Goal: Information Seeking & Learning: Learn about a topic

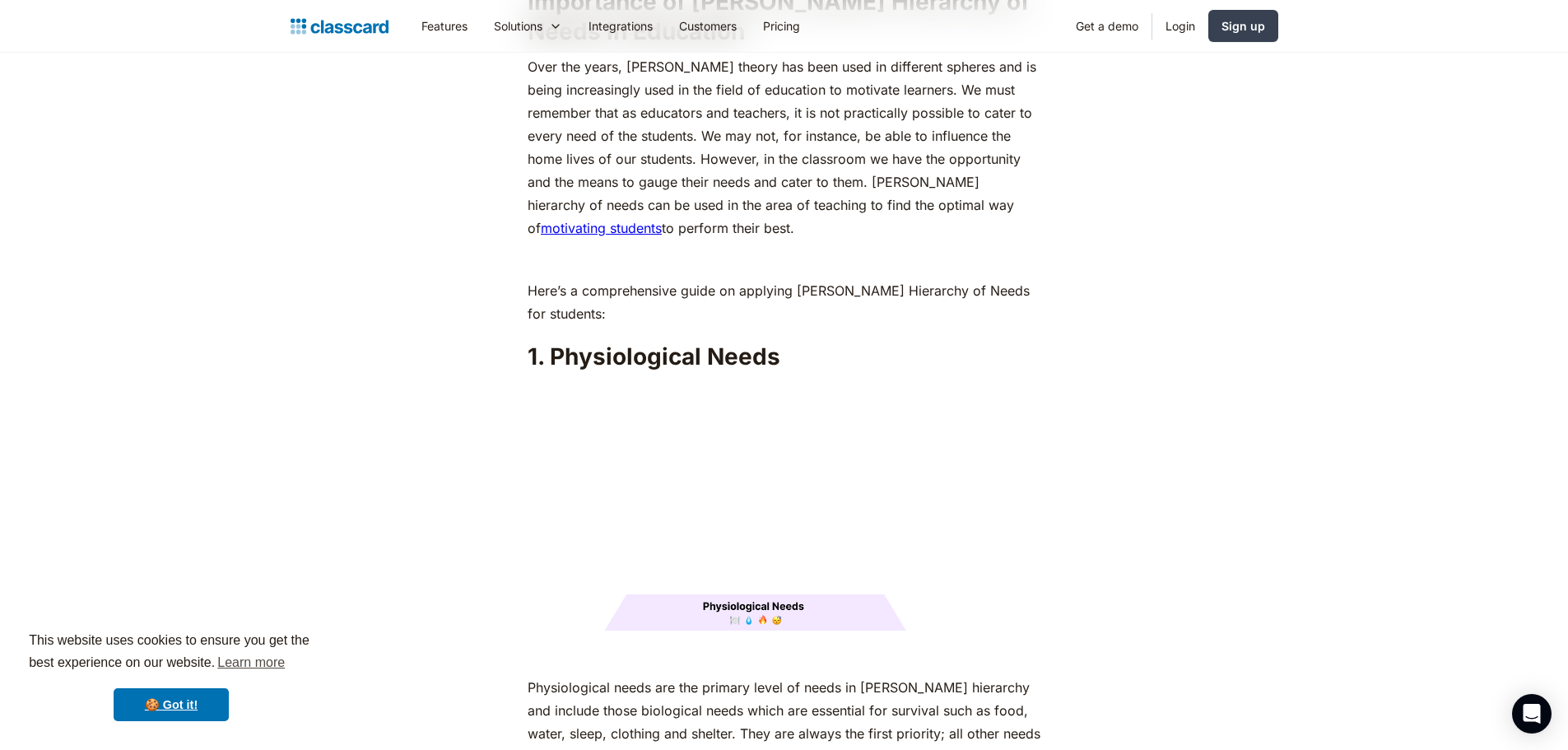
scroll to position [1893, 0]
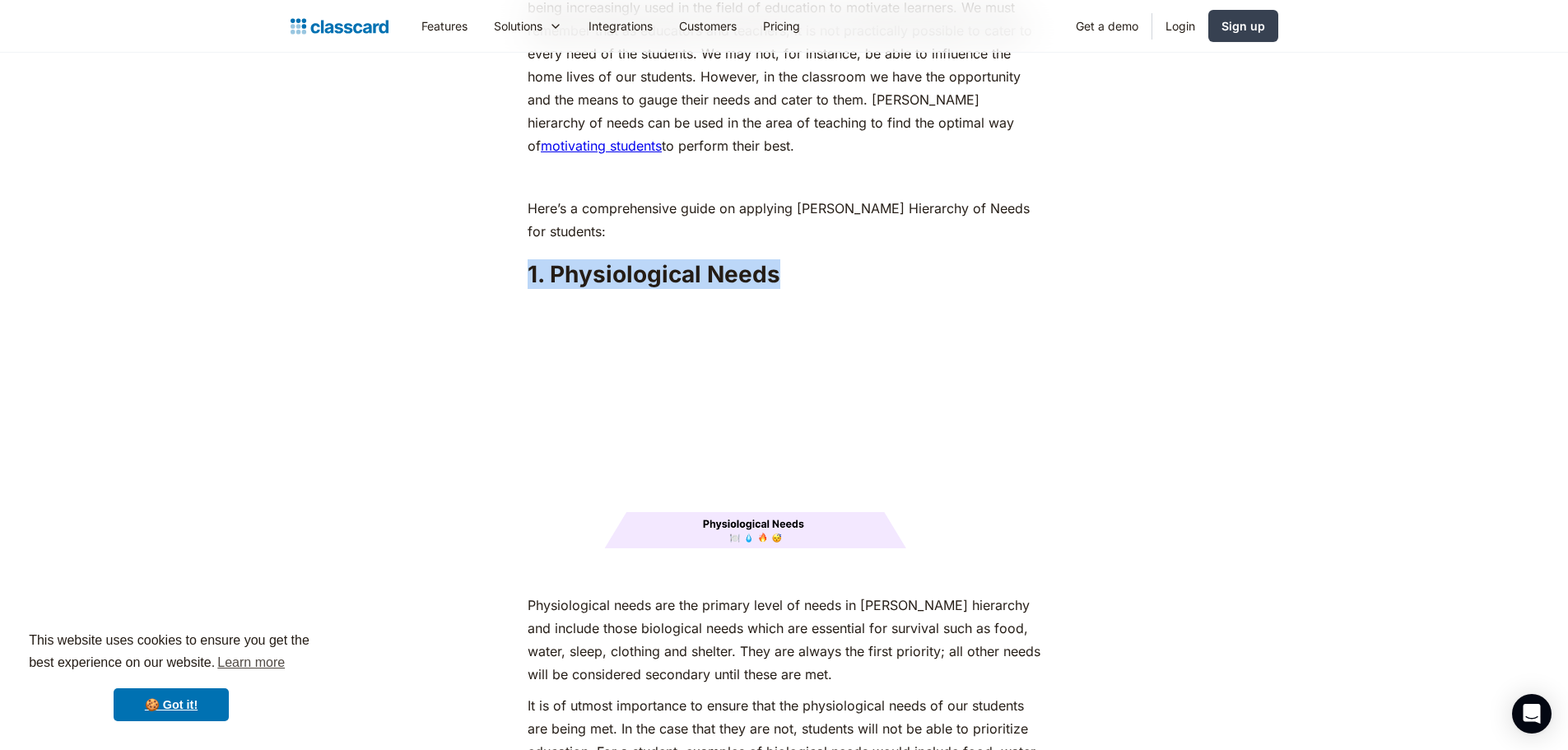
drag, startPoint x: 775, startPoint y: 244, endPoint x: 518, endPoint y: 253, distance: 257.2
copy h2 "1. Physiological Needs"
click at [916, 389] on img at bounding box center [784, 426] width 513 height 257
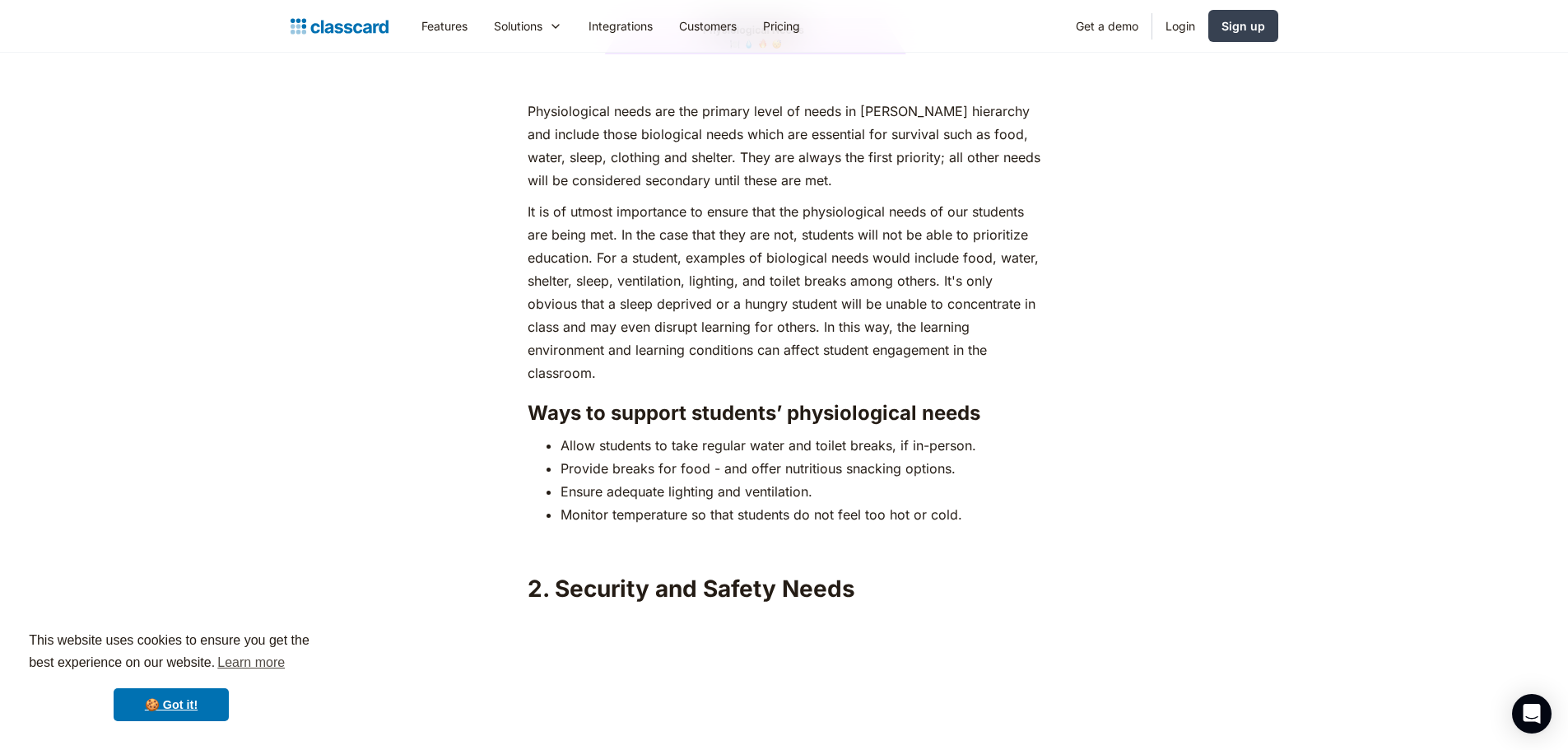
scroll to position [2799, 0]
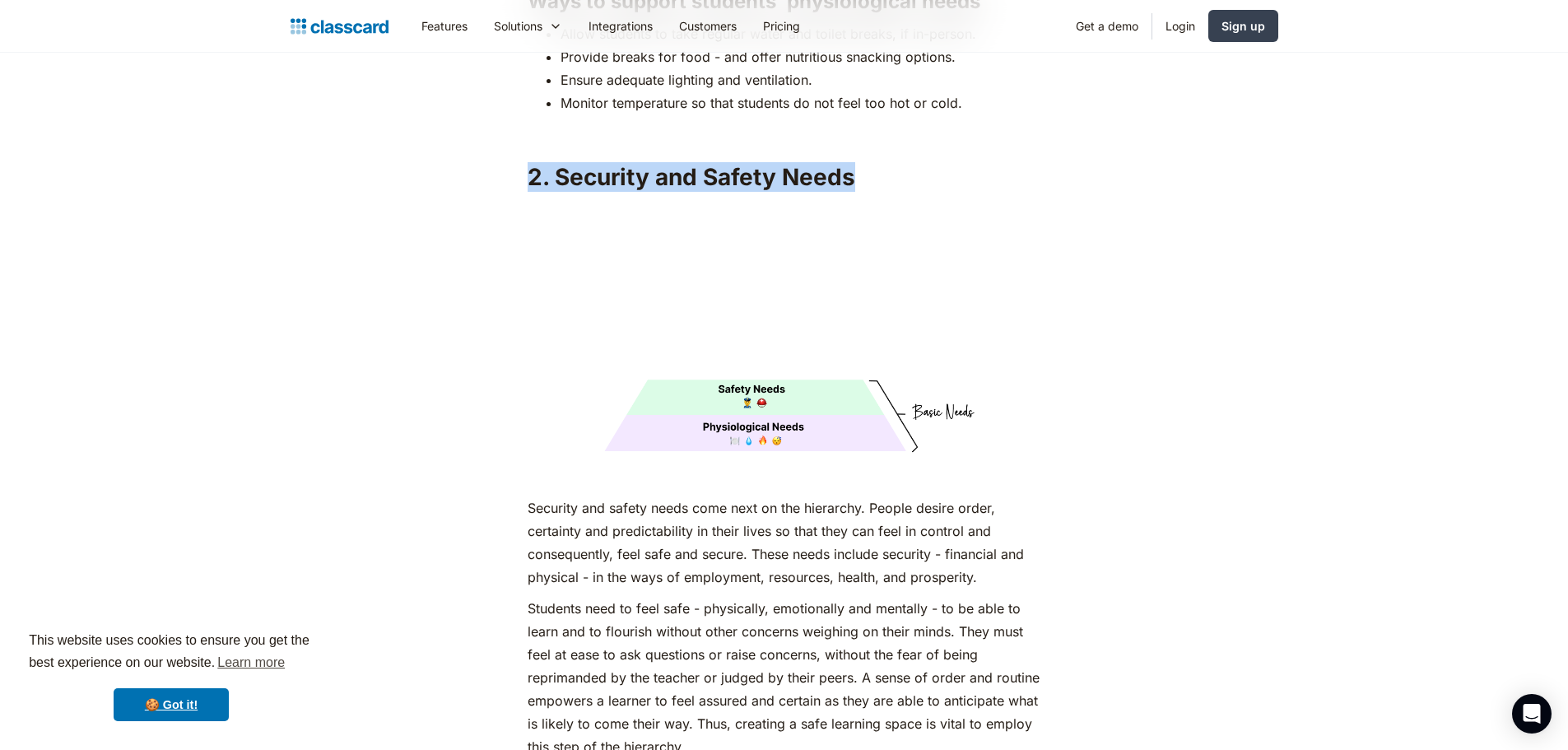
drag, startPoint x: 517, startPoint y: 139, endPoint x: 833, endPoint y: 154, distance: 316.4
copy h2 "2. Security and Safety Needs"
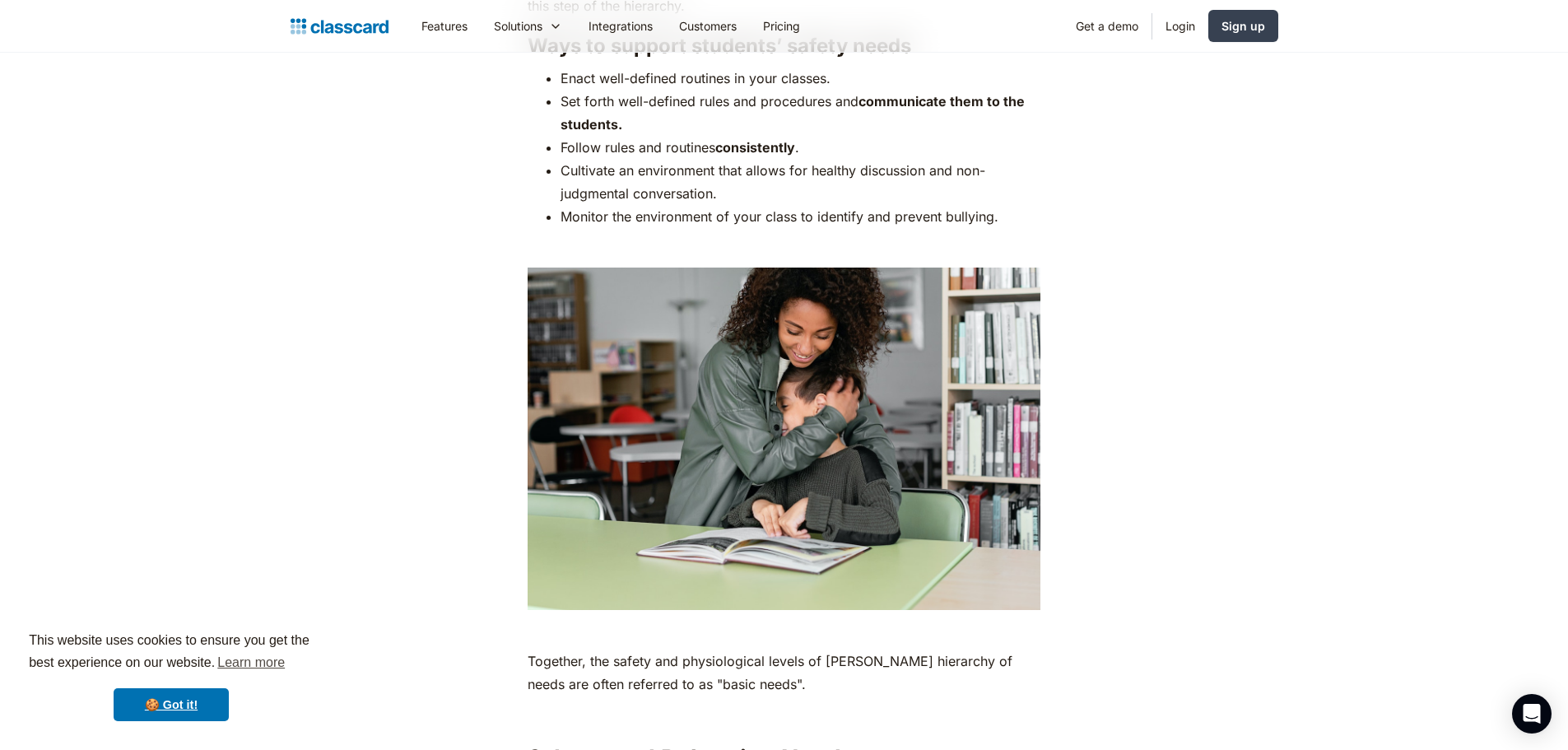
scroll to position [3868, 0]
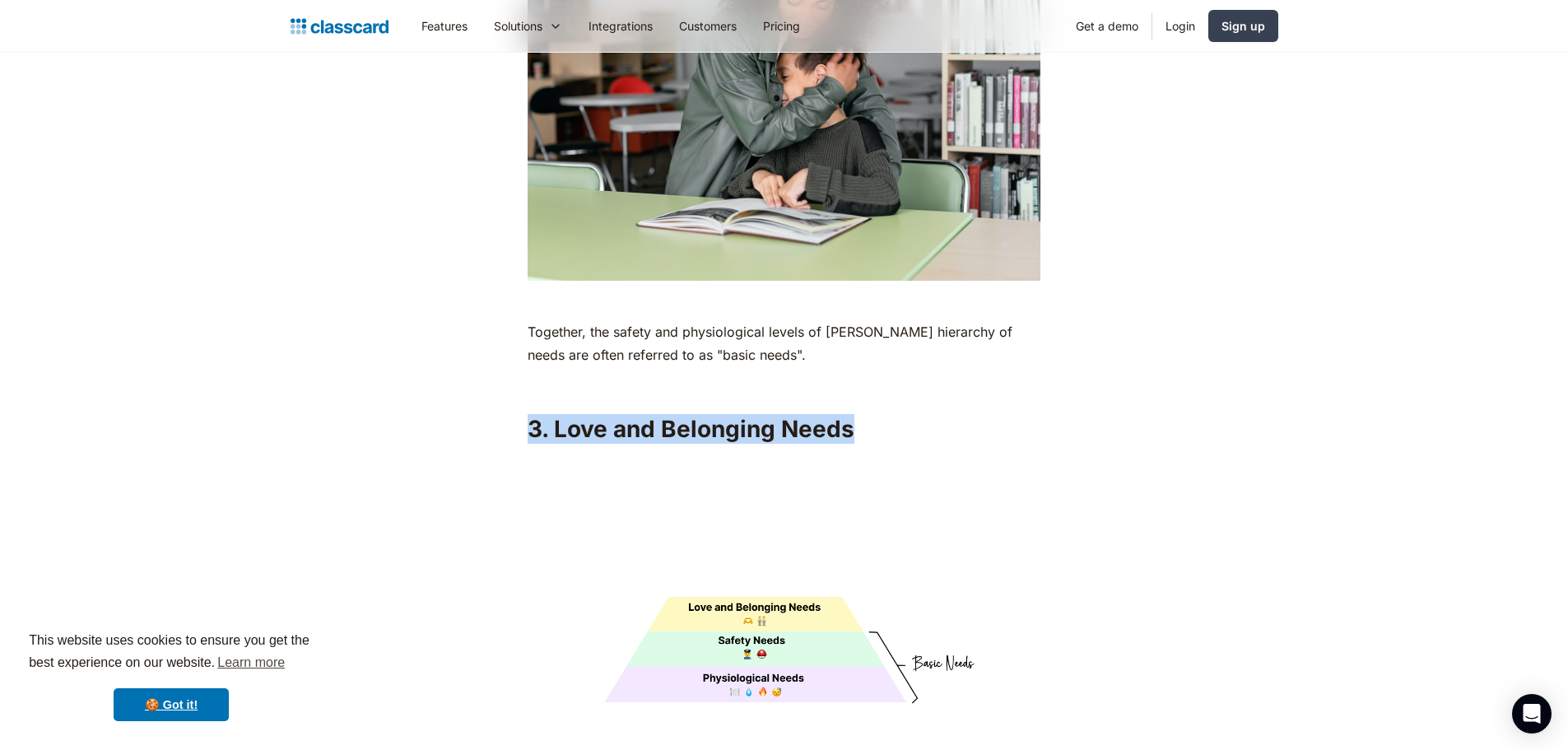
drag, startPoint x: 529, startPoint y: 391, endPoint x: 873, endPoint y: 407, distance: 344.4
click at [873, 414] on h2 "3. Love and Belonging Needs" at bounding box center [784, 428] width 513 height 29
copy h2 "3. Love and Belonging Needs"
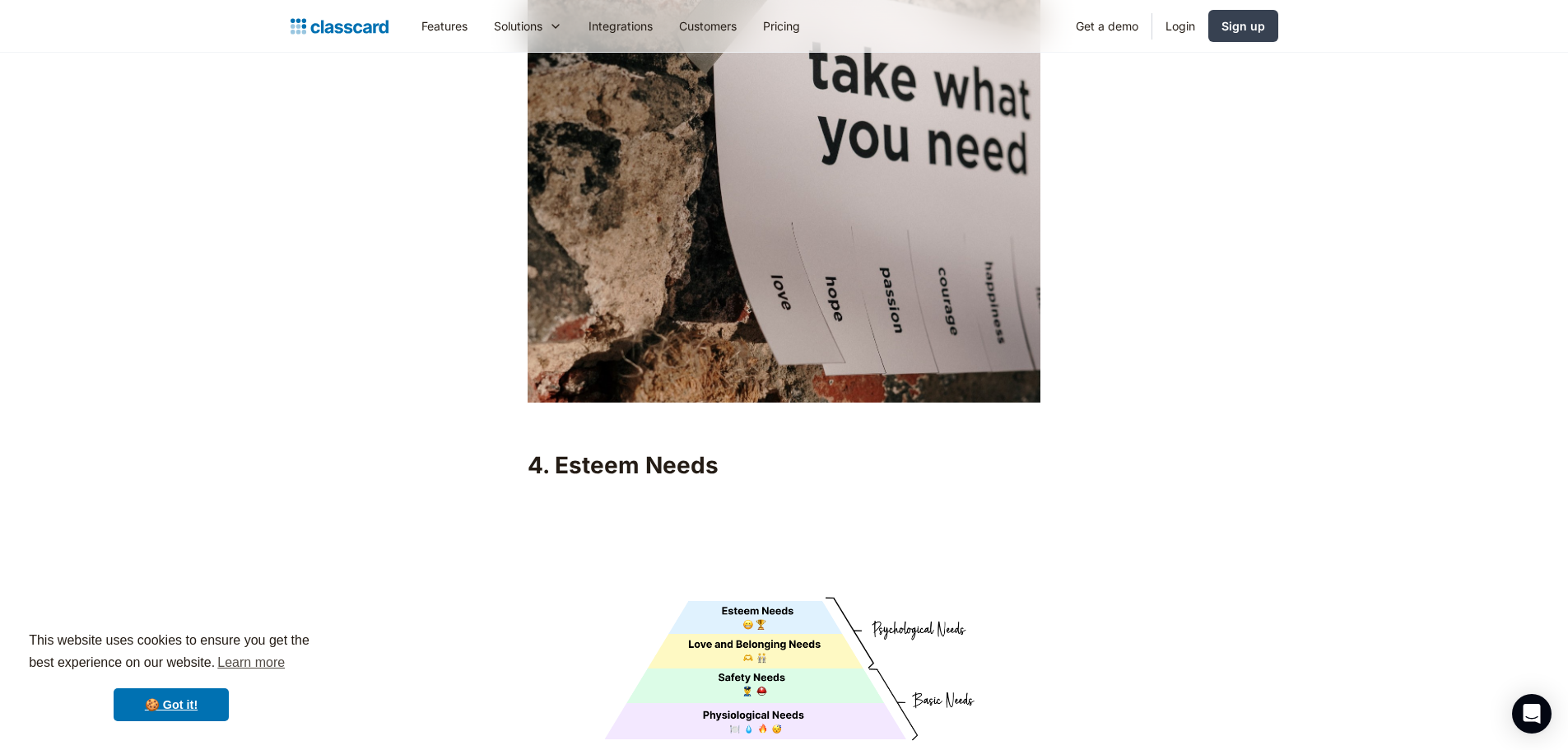
scroll to position [5515, 0]
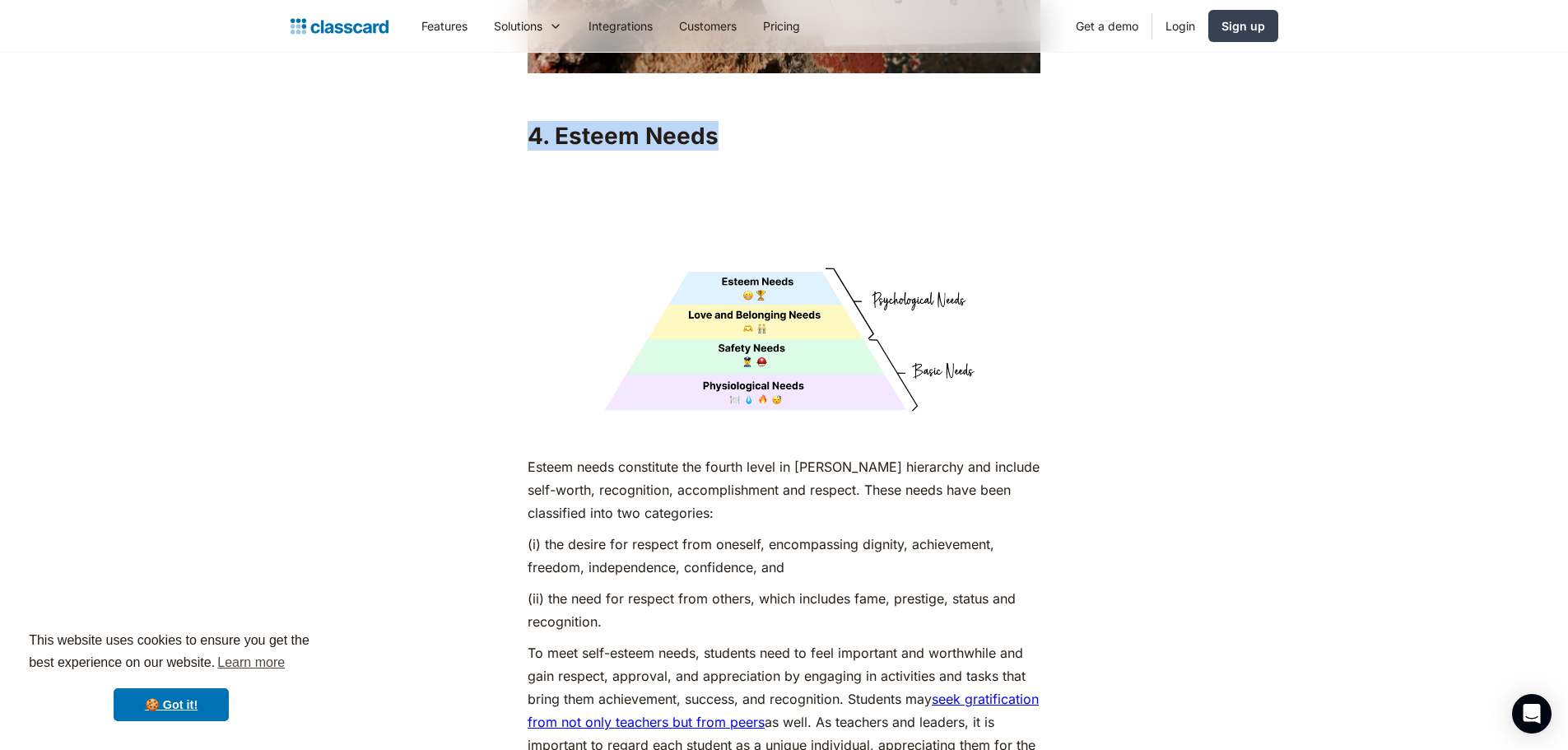
drag, startPoint x: 504, startPoint y: 93, endPoint x: 706, endPoint y: 129, distance: 205.2
copy h2 "4. Esteem Needs"
drag, startPoint x: 718, startPoint y: 216, endPoint x: 764, endPoint y: 300, distance: 95.8
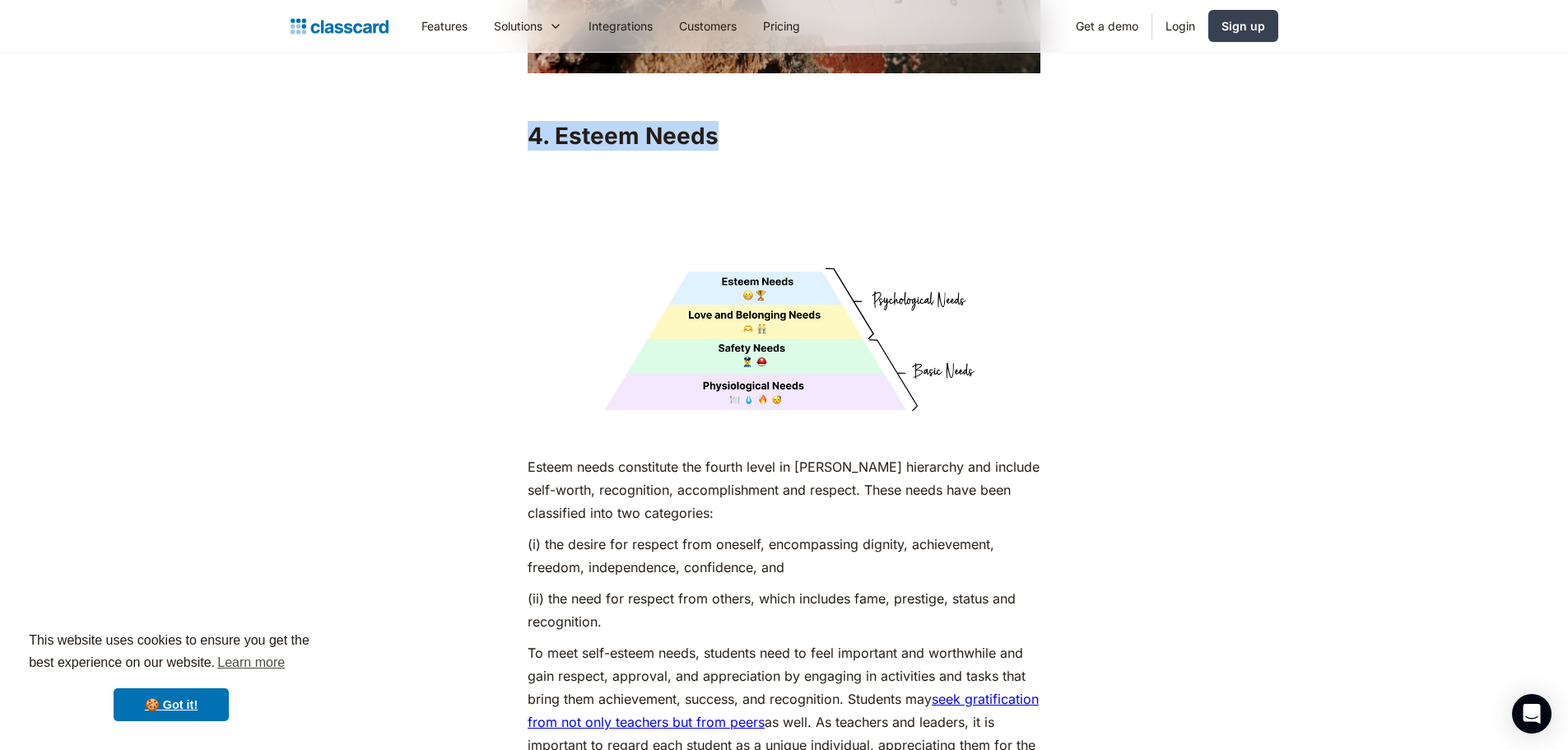
drag, startPoint x: 764, startPoint y: 300, endPoint x: 647, endPoint y: 288, distance: 117.6
click at [647, 288] on img at bounding box center [784, 288] width 513 height 257
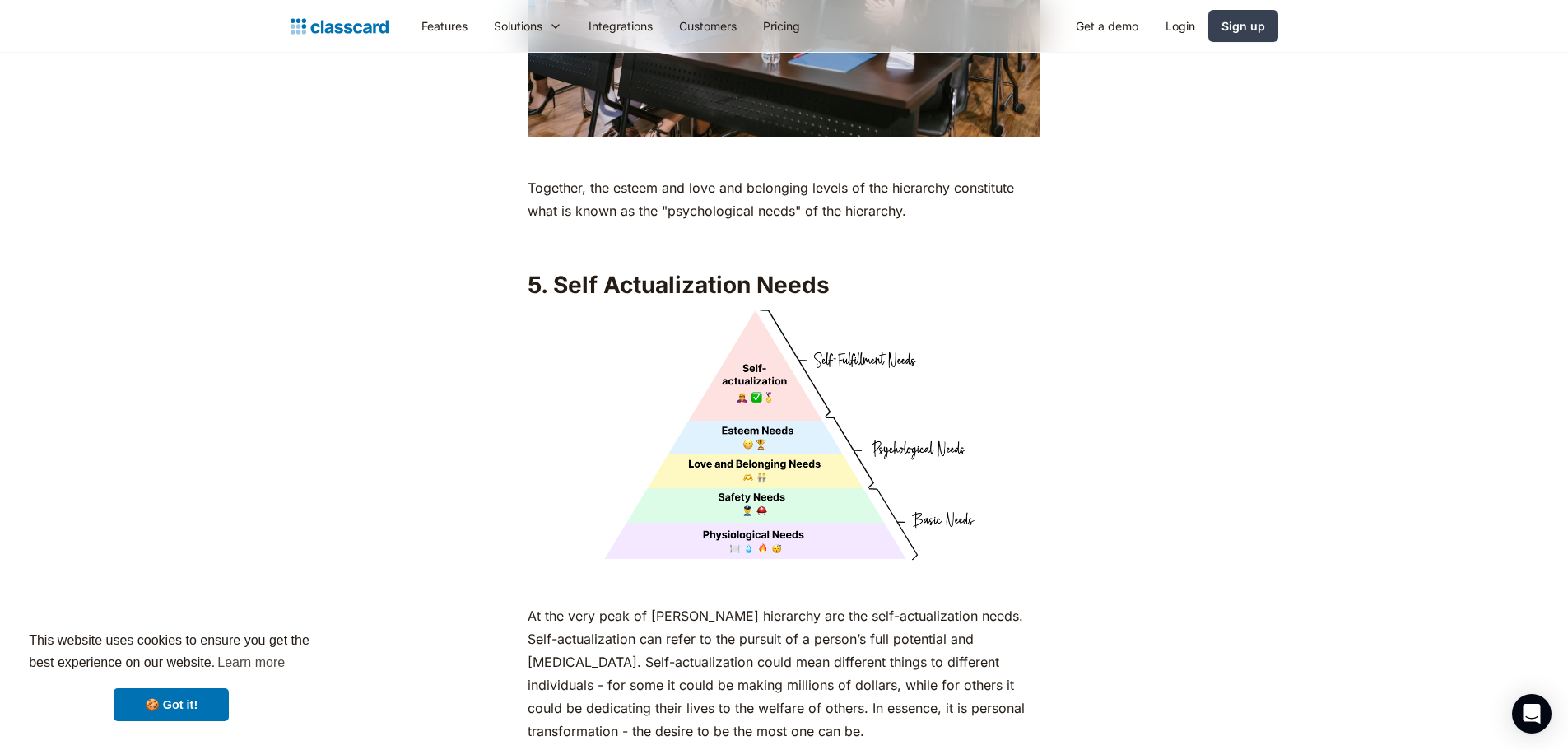
scroll to position [6914, 0]
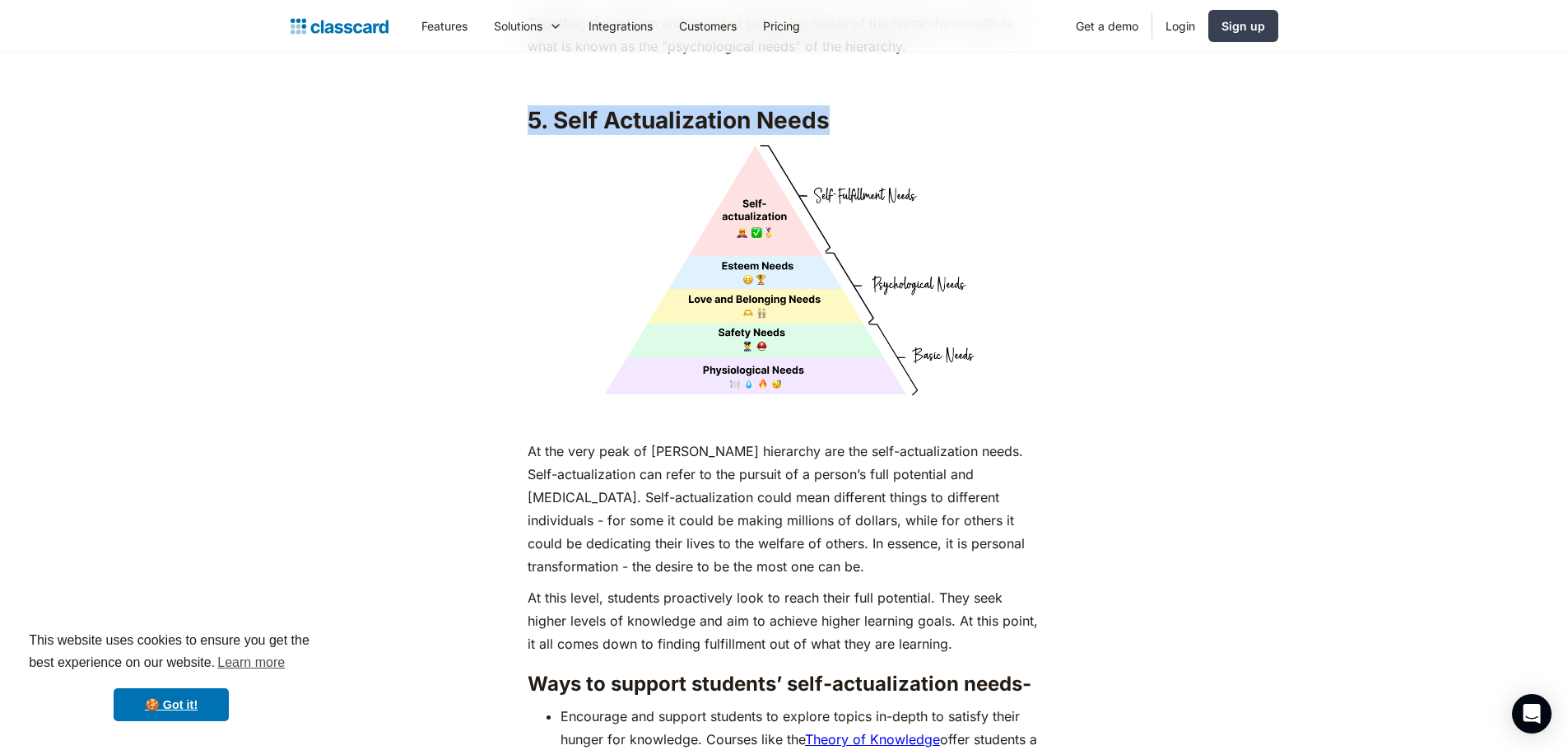
drag, startPoint x: 524, startPoint y: 114, endPoint x: 838, endPoint y: 123, distance: 314.1
copy h2 "5. Self Actualization Needs"
